Goal: Find specific page/section: Find specific page/section

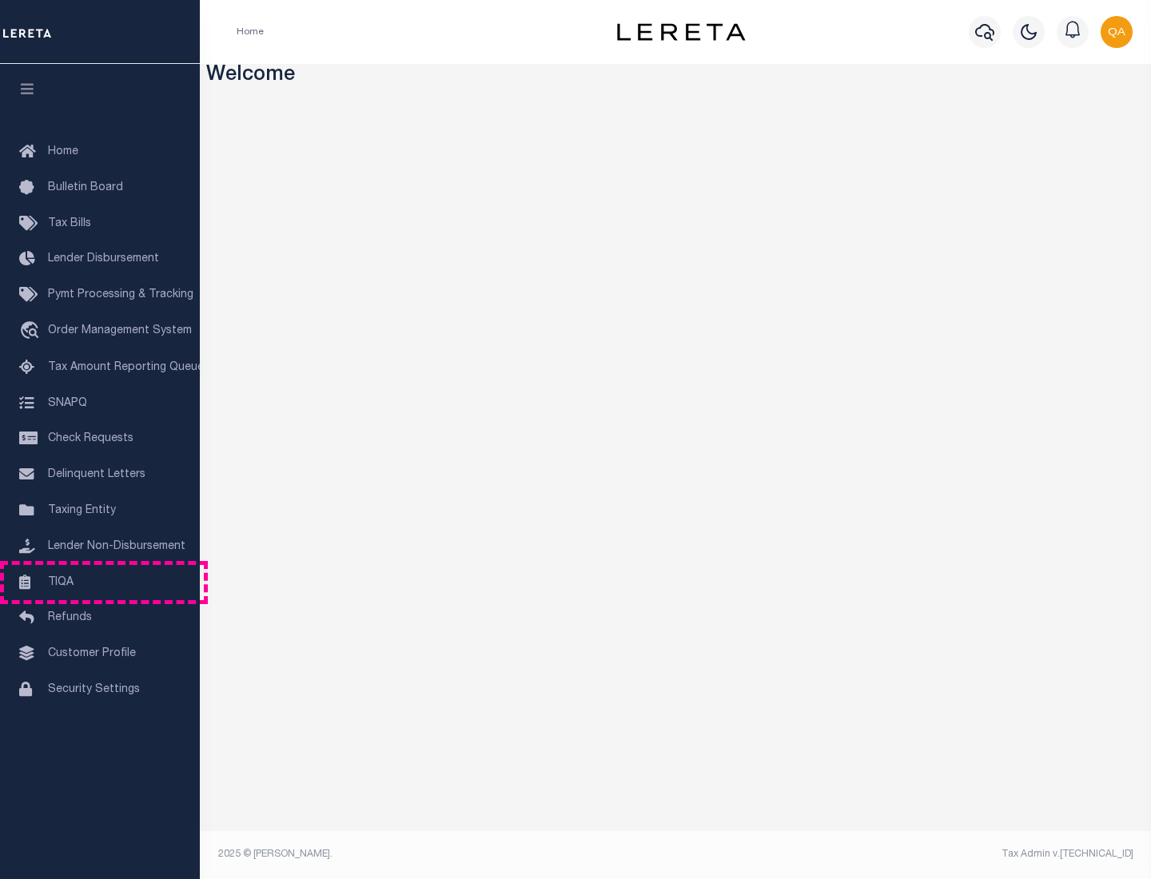
click at [100, 582] on link "TIQA" at bounding box center [100, 583] width 200 height 36
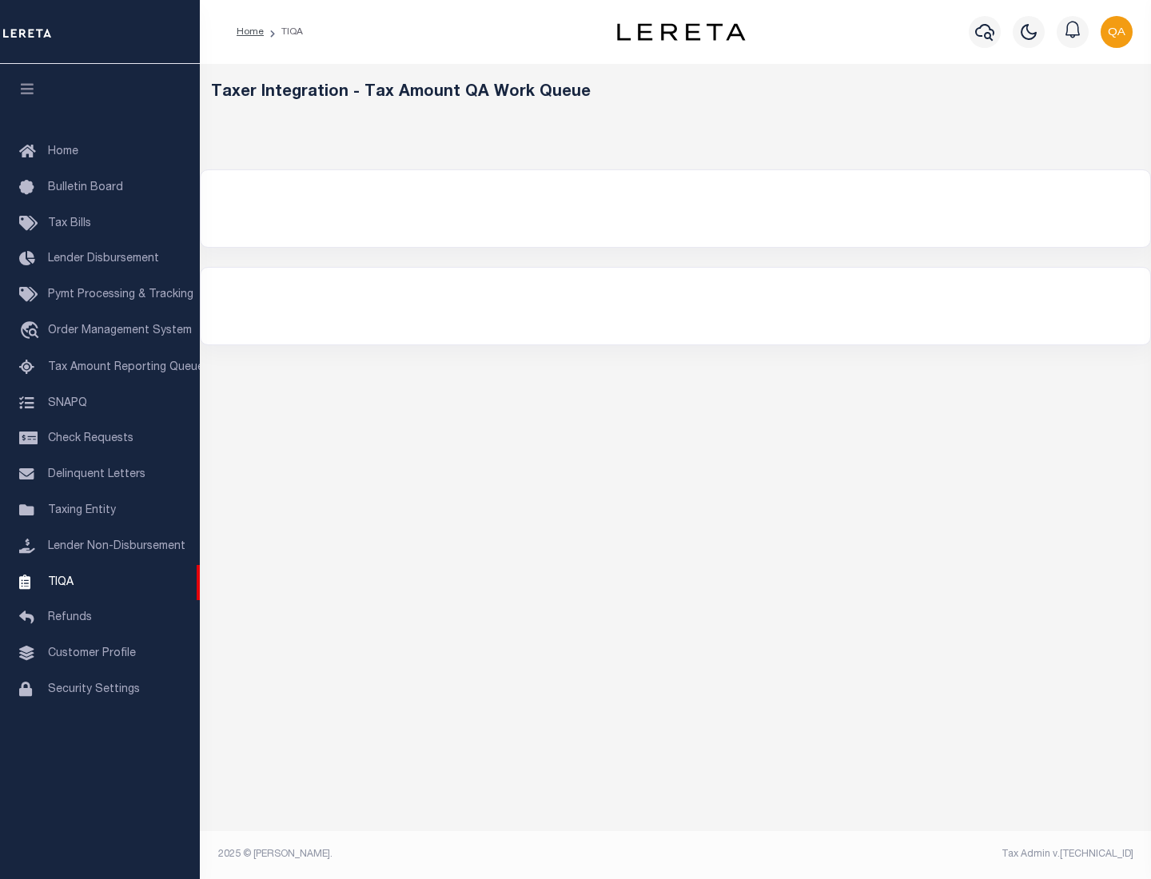
select select "200"
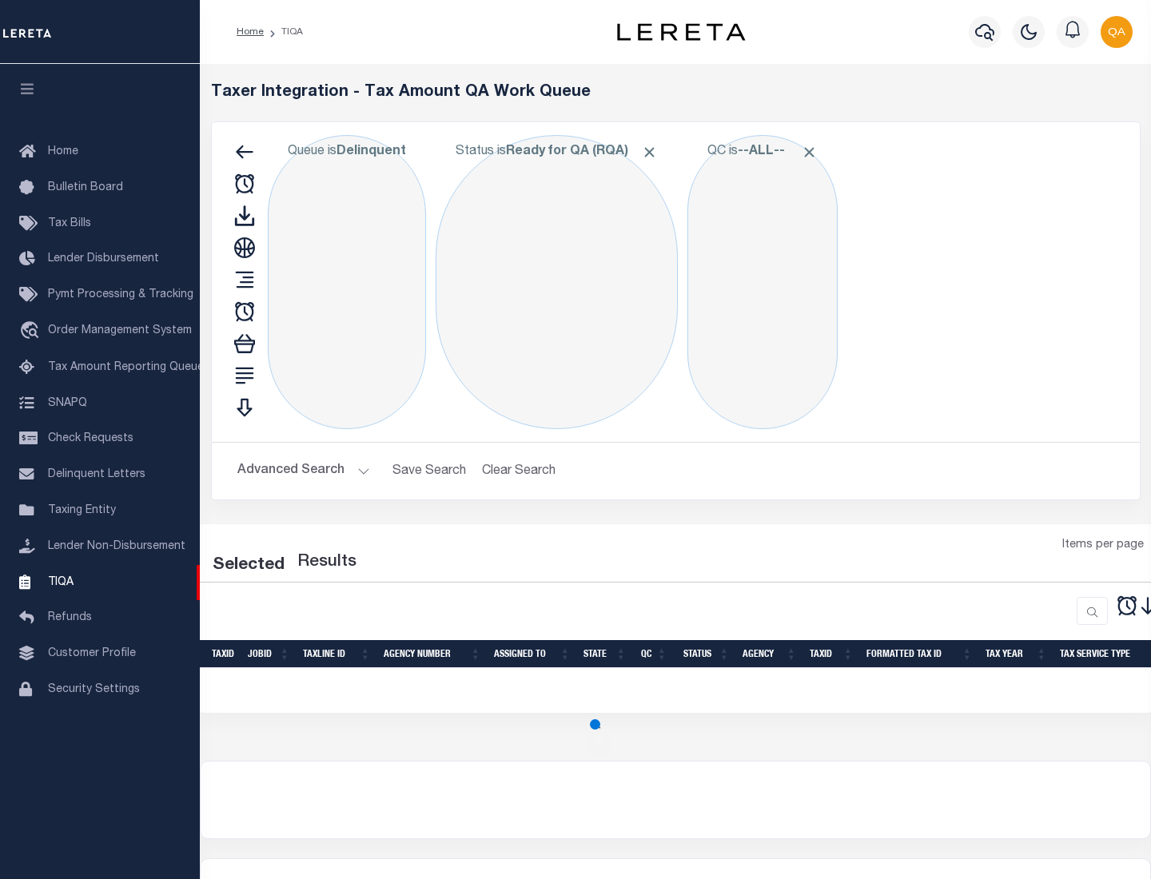
select select "200"
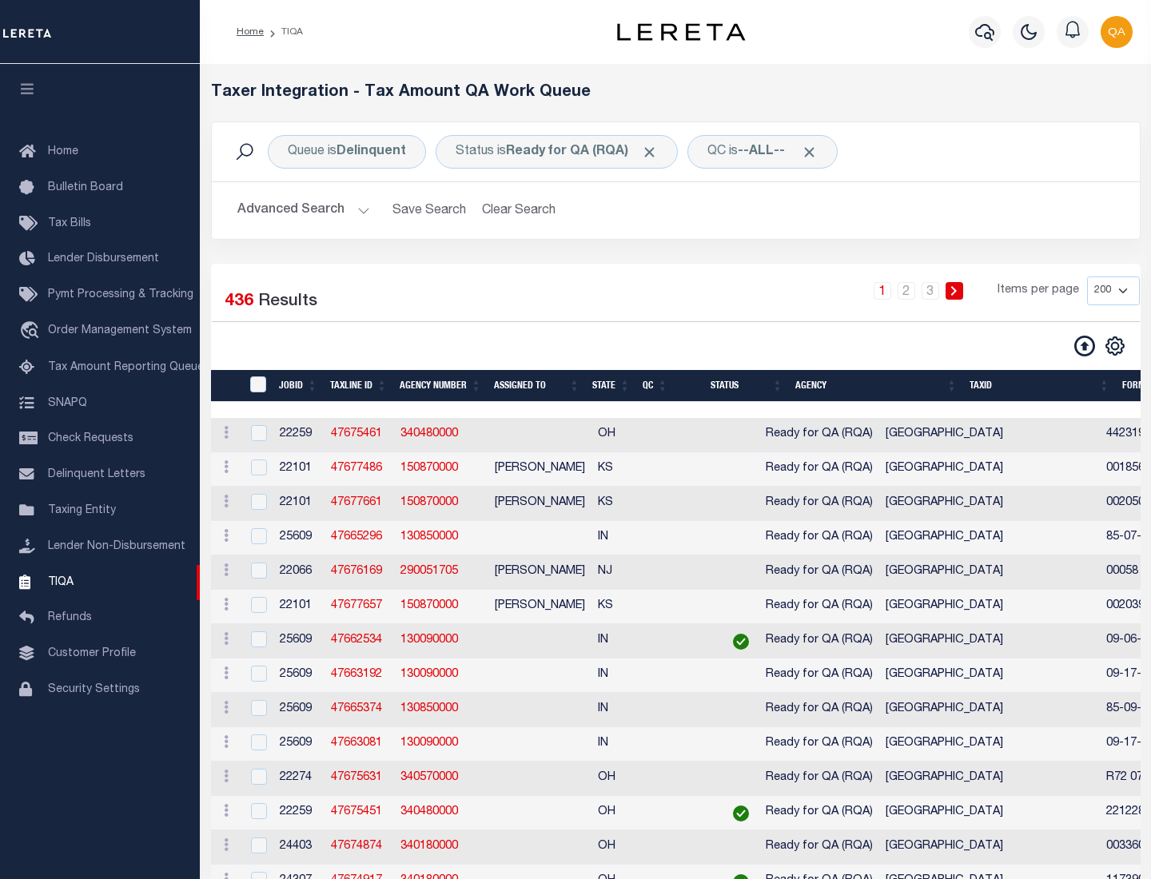
click at [655, 152] on span "Click to Remove" at bounding box center [649, 152] width 17 height 17
